Goal: Task Accomplishment & Management: Use online tool/utility

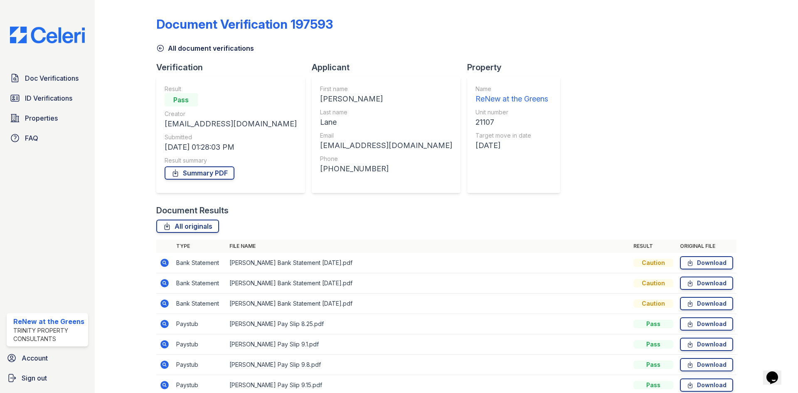
click at [172, 42] on div "All document verifications" at bounding box center [446, 45] width 580 height 15
click at [170, 45] on link "All document verifications" at bounding box center [205, 48] width 98 height 10
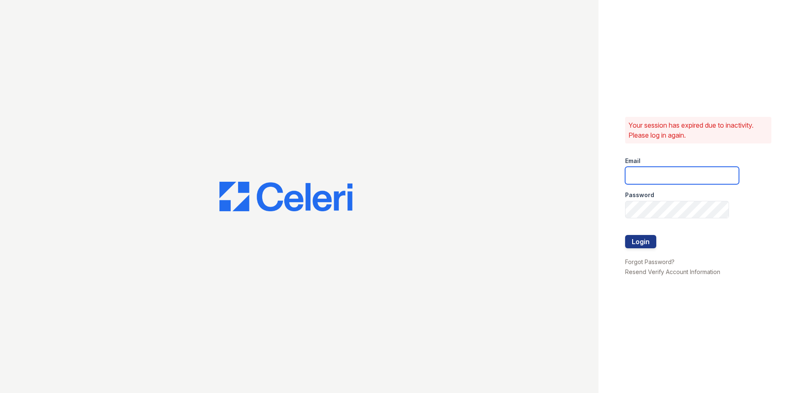
click at [653, 180] on input "email" at bounding box center [682, 175] width 114 height 17
type input "renewatthegreens@trinity-pm.com"
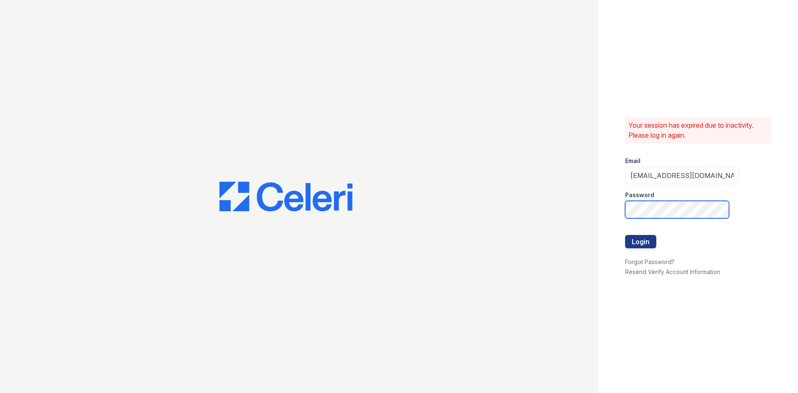
click at [625, 235] on button "Login" at bounding box center [640, 241] width 31 height 13
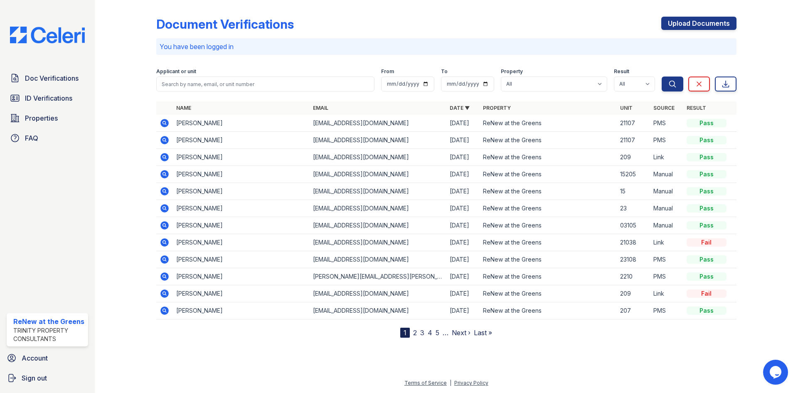
click at [165, 159] on icon at bounding box center [164, 157] width 8 height 8
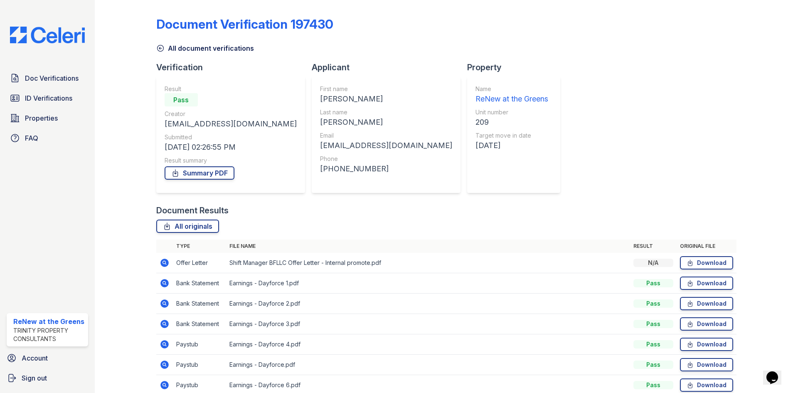
click at [176, 51] on link "All document verifications" at bounding box center [205, 48] width 98 height 10
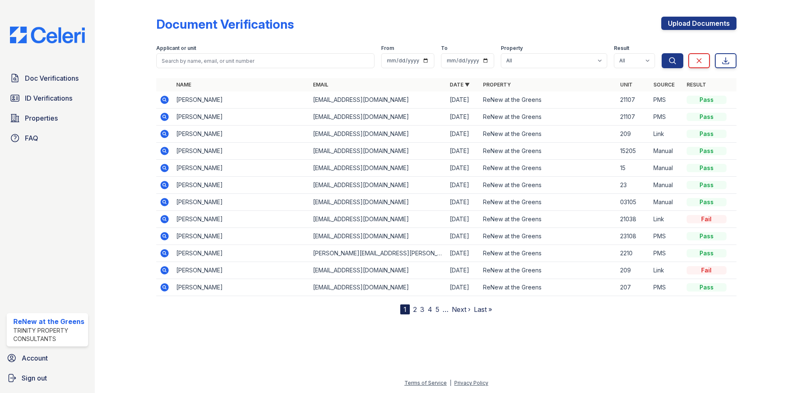
click at [158, 97] on td at bounding box center [164, 99] width 17 height 17
click at [161, 98] on icon at bounding box center [164, 100] width 8 height 8
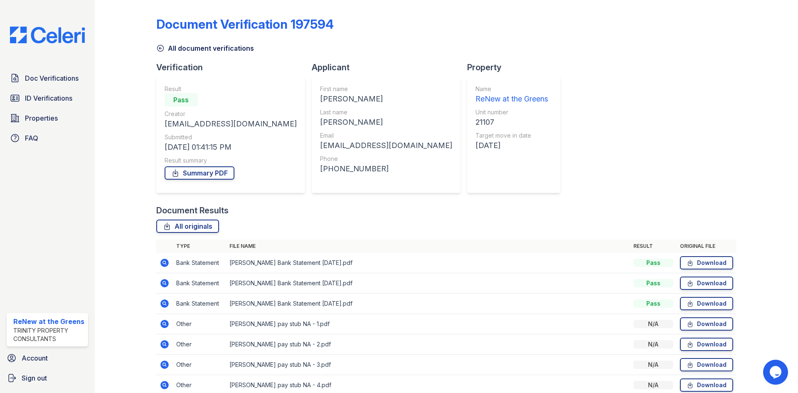
scroll to position [39, 0]
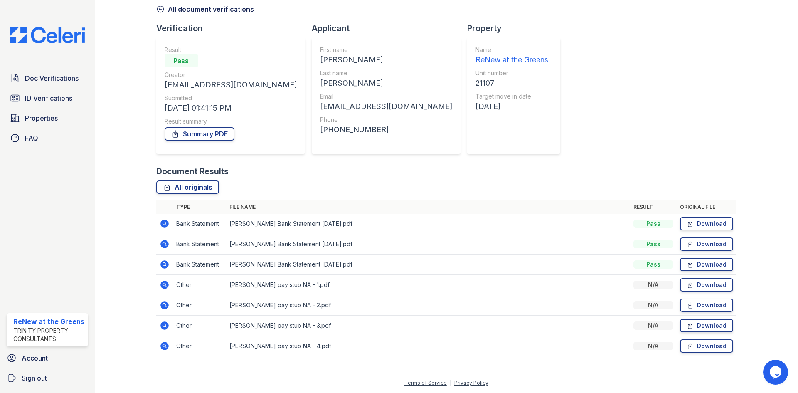
click at [167, 286] on icon at bounding box center [164, 285] width 8 height 8
